Goal: Task Accomplishment & Management: Manage account settings

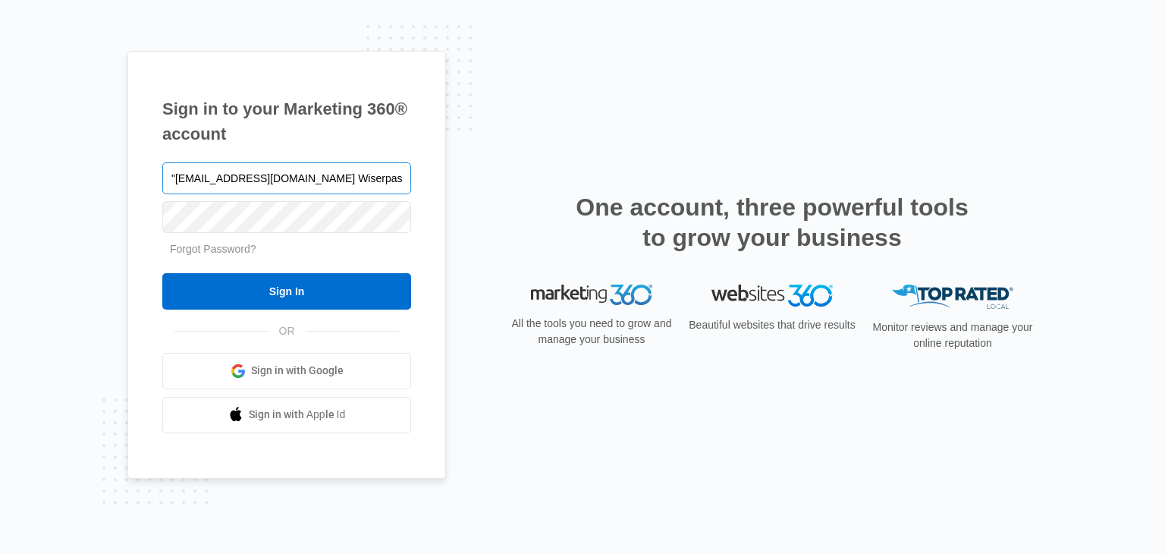
drag, startPoint x: 373, startPoint y: 184, endPoint x: 310, endPoint y: 180, distance: 63.8
click at [310, 180] on input ""marketing@wiserbrand.com Wiserpass1" at bounding box center [286, 178] width 249 height 32
click at [175, 174] on input ""marketing@wiserbrand.com" at bounding box center [286, 178] width 249 height 32
type input "[EMAIL_ADDRESS][DOMAIN_NAME]"
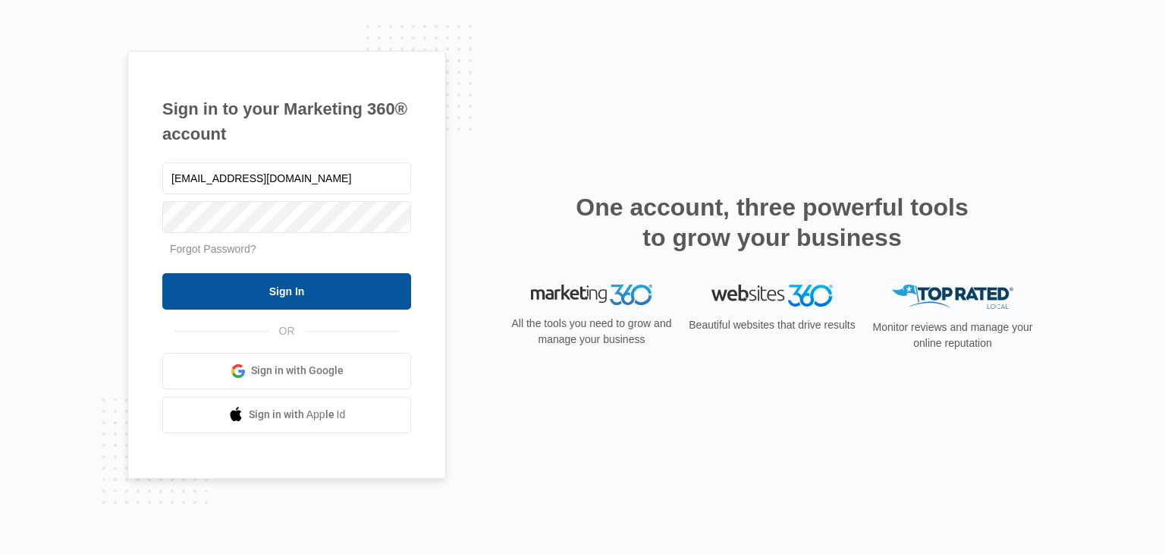
click at [301, 300] on input "Sign In" at bounding box center [286, 291] width 249 height 36
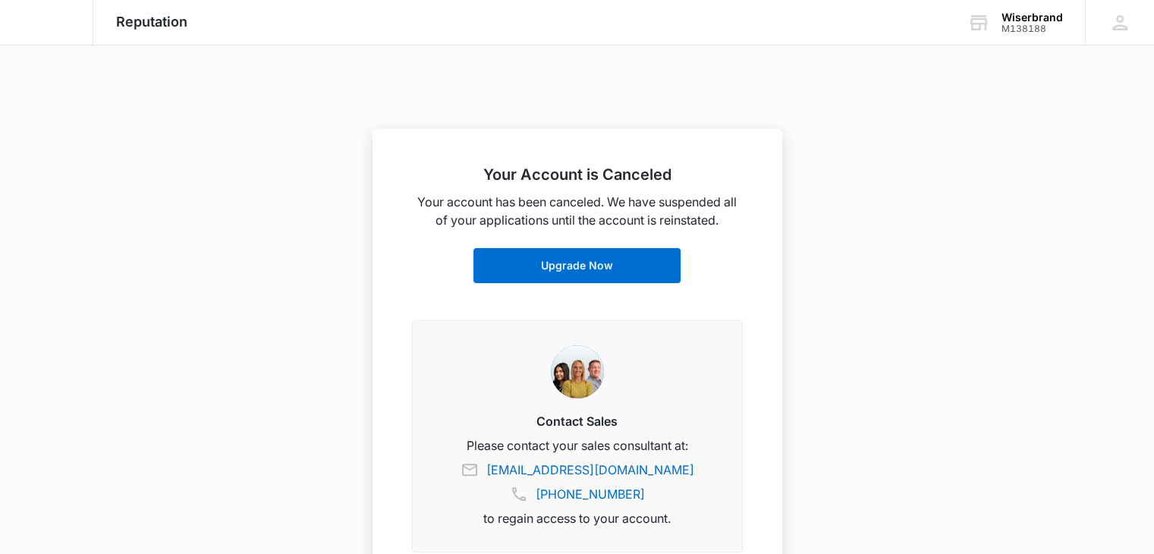
scroll to position [303, 0]
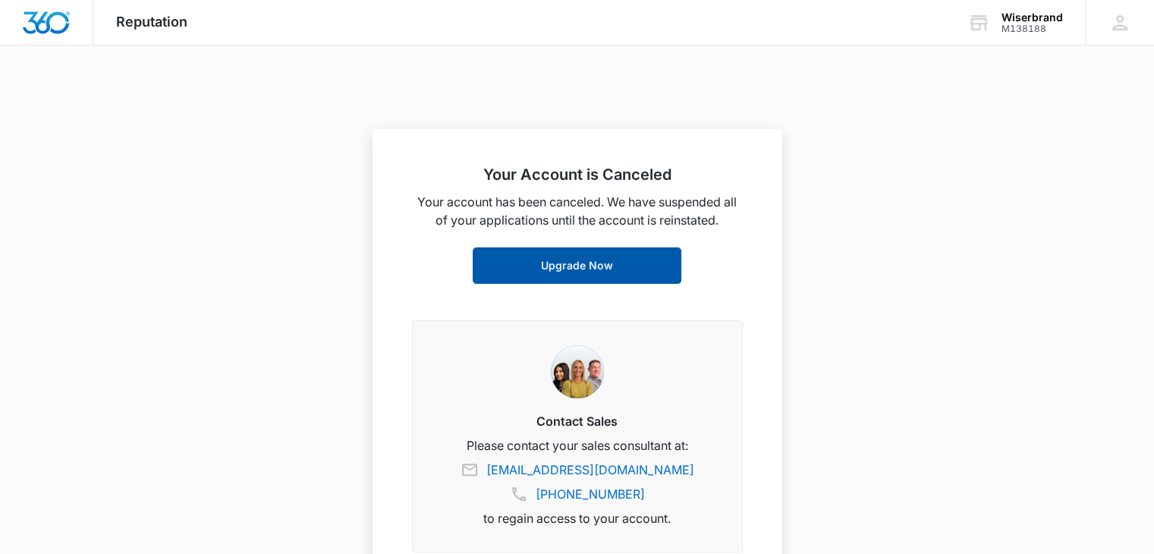
click at [618, 268] on link "Upgrade Now" at bounding box center [577, 265] width 209 height 36
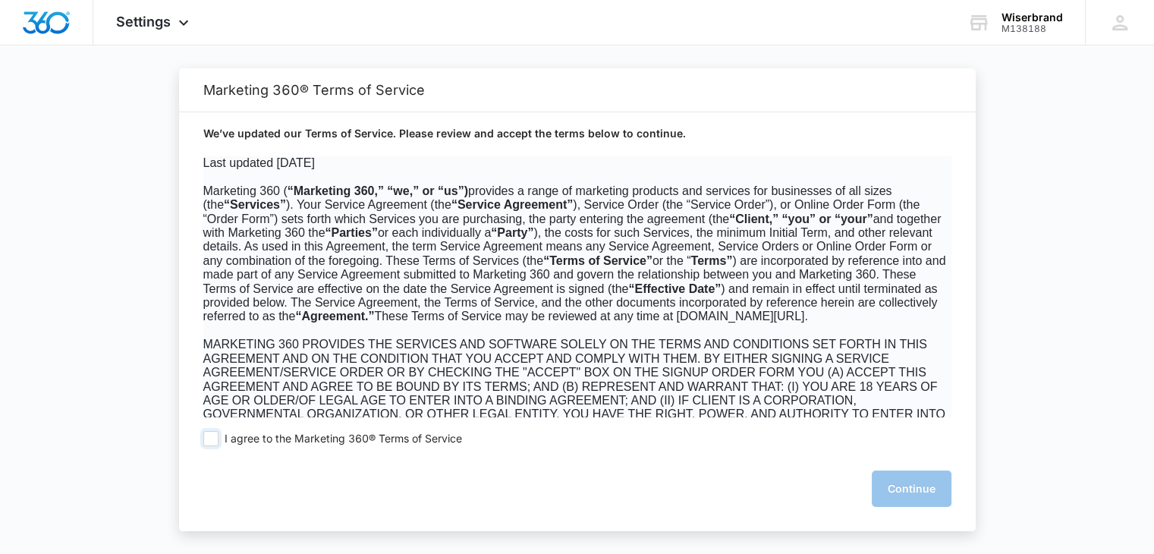
click at [212, 441] on span at bounding box center [210, 438] width 15 height 15
click at [212, 441] on input "I agree to the Marketing 360® Terms of Service" at bounding box center [210, 438] width 15 height 15
checkbox input "true"
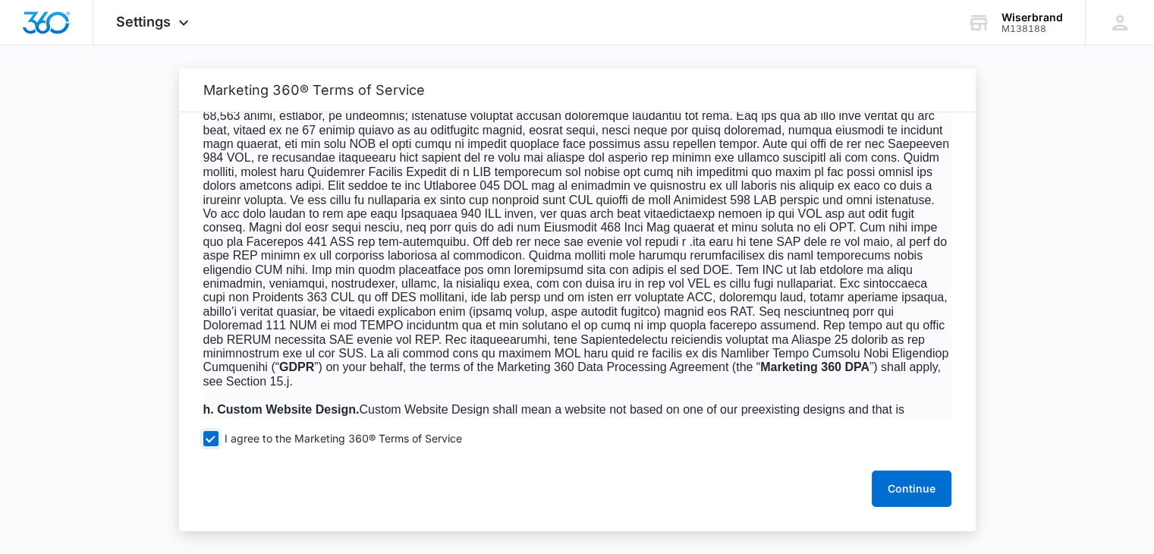
scroll to position [1669, 0]
click at [895, 492] on button "Continue" at bounding box center [912, 488] width 80 height 36
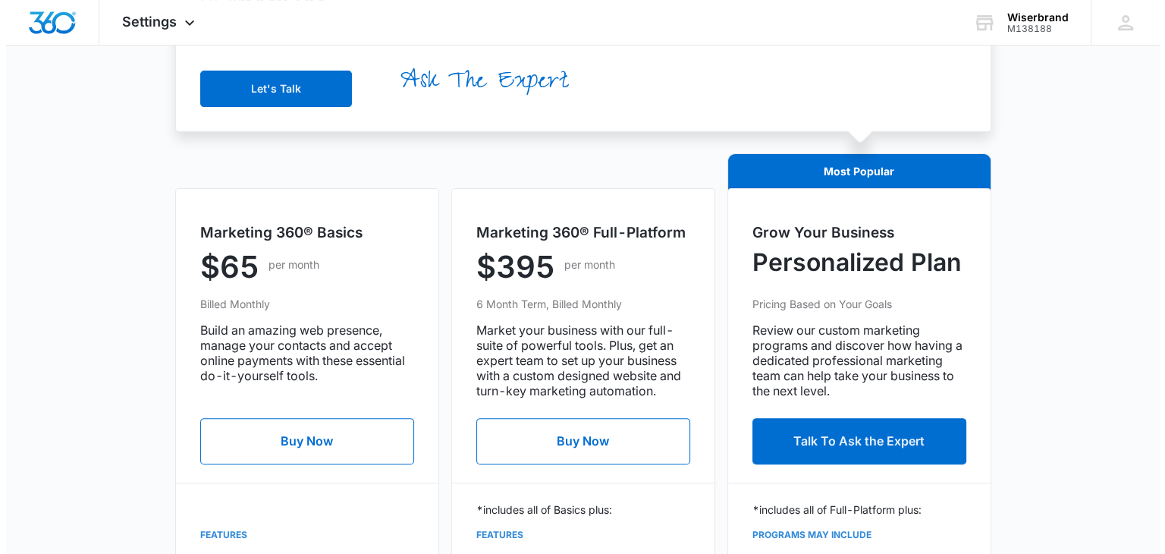
scroll to position [0, 0]
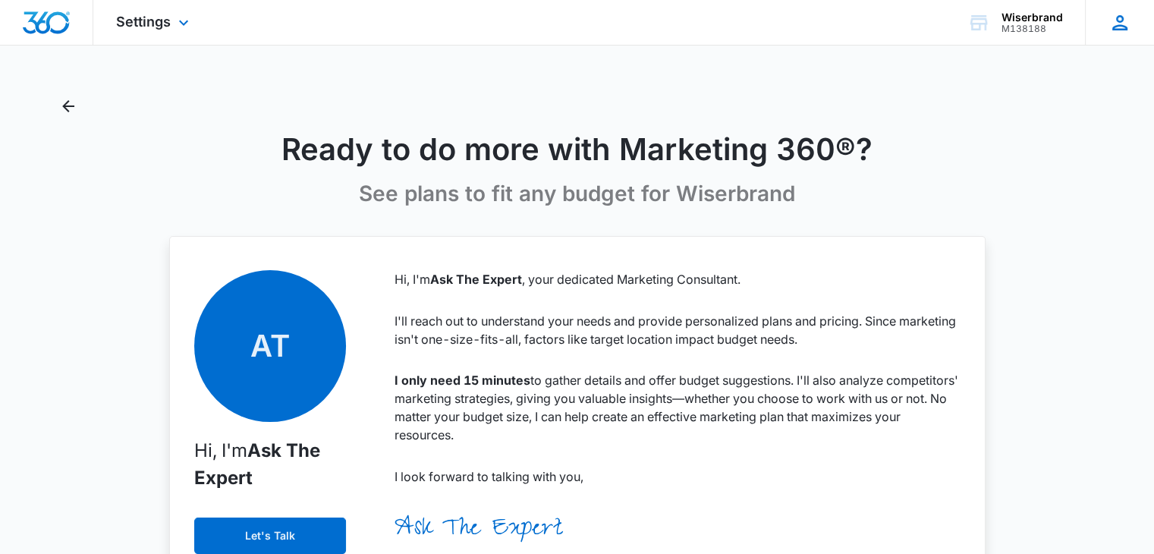
click at [1121, 26] on icon at bounding box center [1119, 22] width 15 height 15
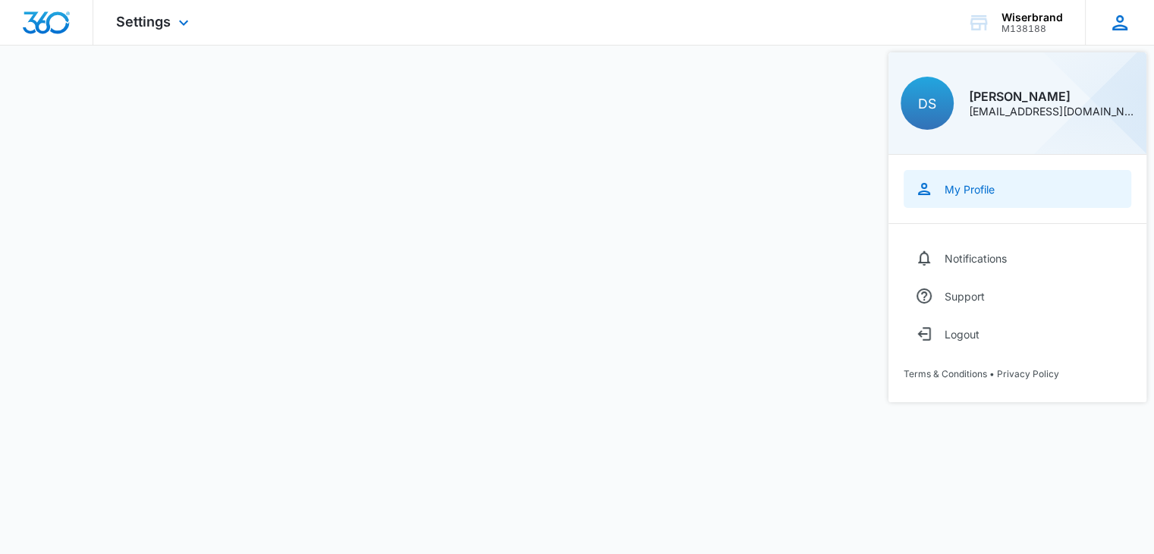
click at [950, 183] on div "My Profile" at bounding box center [970, 189] width 50 height 13
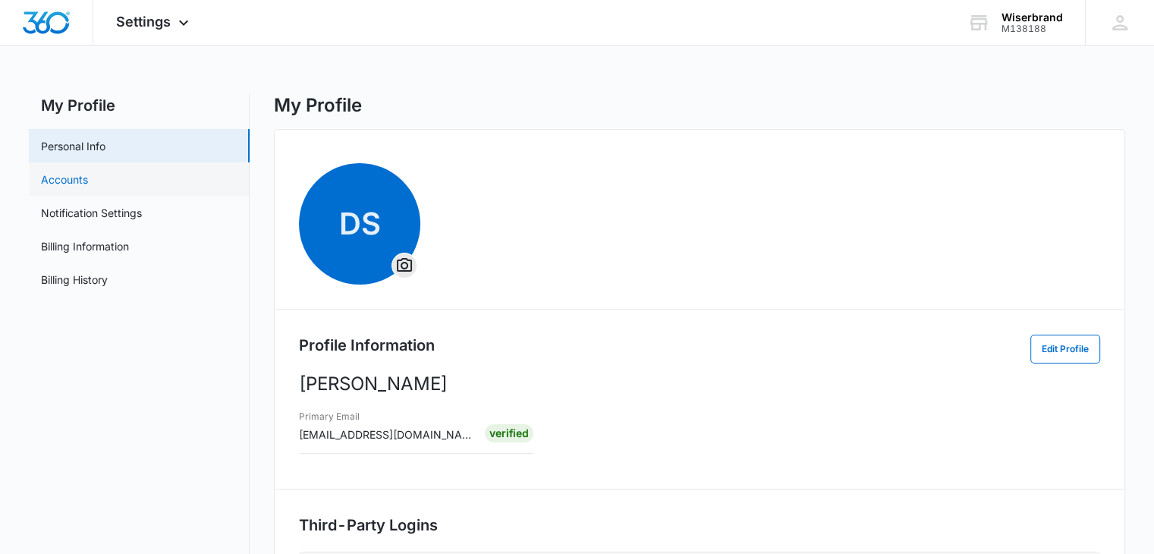
click at [71, 175] on link "Accounts" at bounding box center [64, 179] width 47 height 16
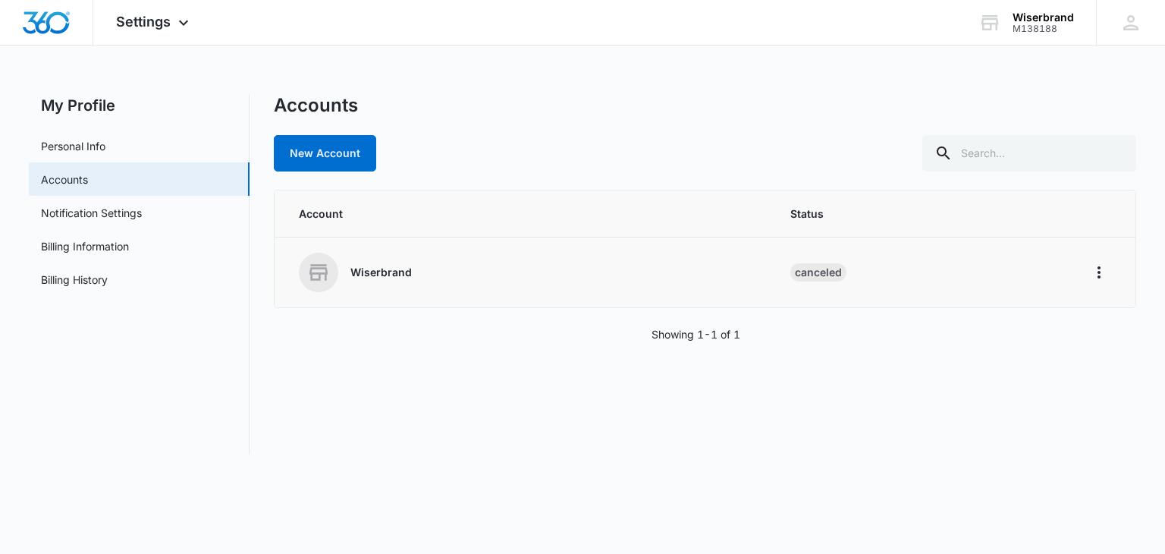
click at [392, 275] on p "Wiserbrand" at bounding box center [381, 272] width 61 height 15
click at [837, 268] on div "Canceled" at bounding box center [819, 272] width 56 height 18
click at [1099, 273] on icon "Home" at bounding box center [1099, 272] width 18 height 18
click at [1062, 318] on div "Go to Dashboard" at bounding box center [1032, 314] width 84 height 11
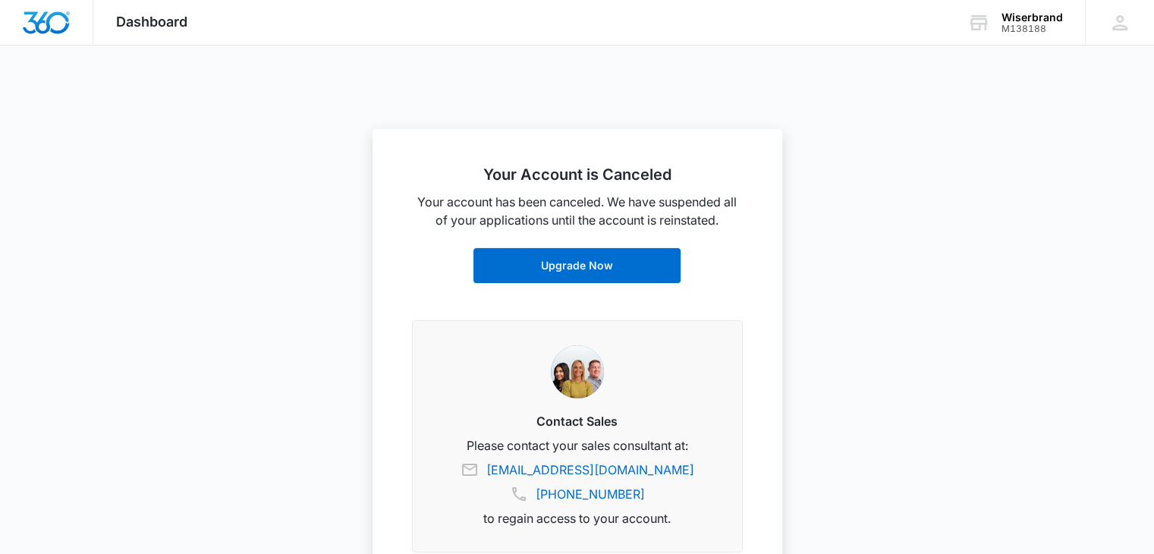
scroll to position [228, 0]
drag, startPoint x: 682, startPoint y: 469, endPoint x: 496, endPoint y: 468, distance: 185.9
click at [496, 468] on span "experts@marketing360.com (833) 203-9165" at bounding box center [577, 482] width 293 height 42
copy link "[EMAIL_ADDRESS][DOMAIN_NAME]"
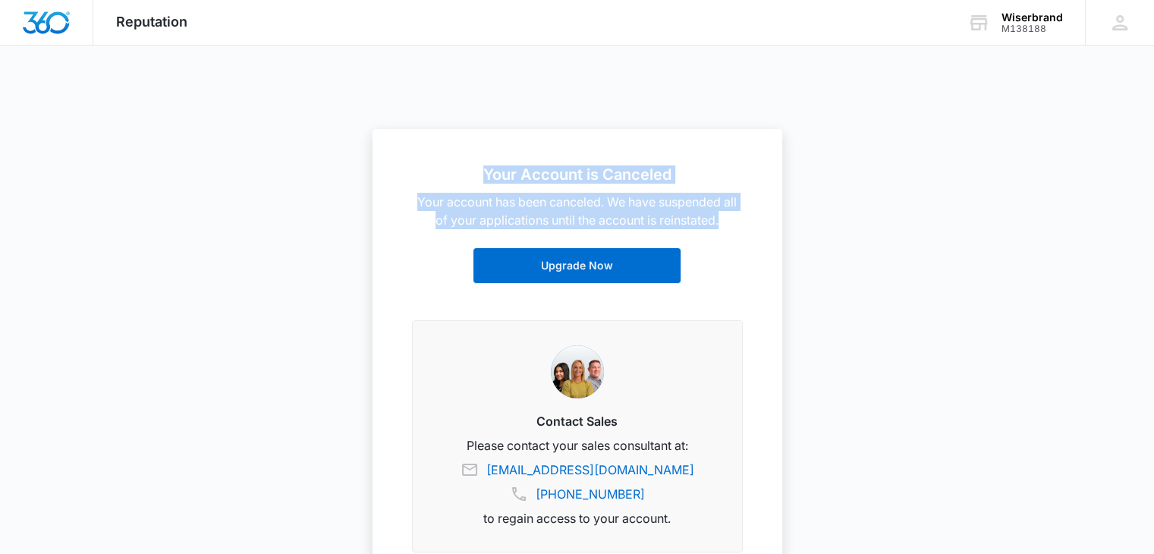
drag, startPoint x: 485, startPoint y: 171, endPoint x: 764, endPoint y: 213, distance: 282.3
click at [764, 213] on div "Your Account is Canceled Your account has been canceled. We have suspended all …" at bounding box center [578, 360] width 410 height 463
copy div "Your Account is Canceled Your account has been canceled. We have suspended all …"
